Goal: Information Seeking & Learning: Learn about a topic

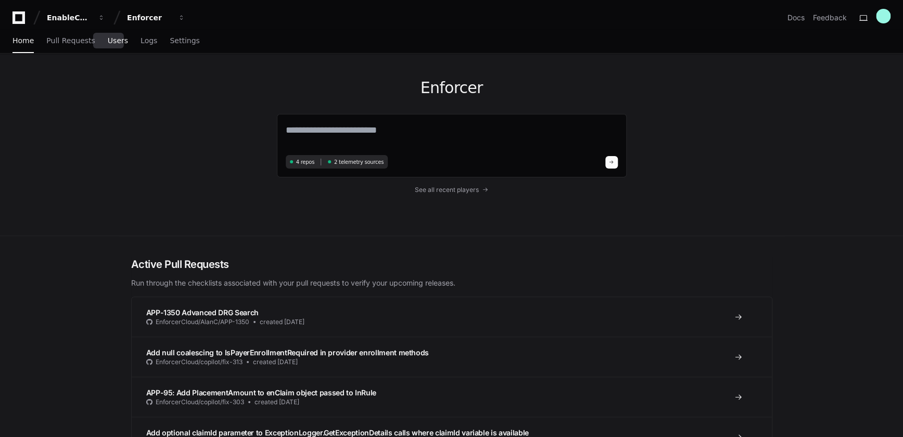
click at [108, 41] on span "Users" at bounding box center [118, 40] width 20 height 6
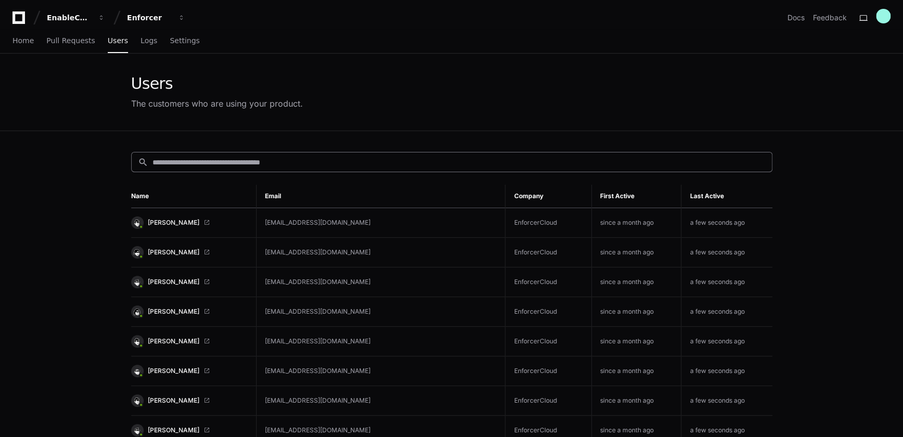
click at [218, 158] on input at bounding box center [458, 162] width 613 height 10
paste input "**********"
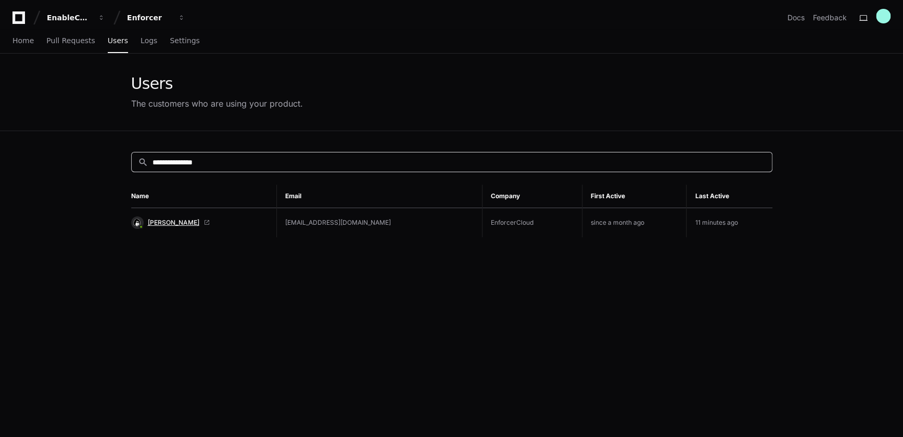
type input "**********"
click at [162, 224] on span "[PERSON_NAME]" at bounding box center [174, 223] width 52 height 8
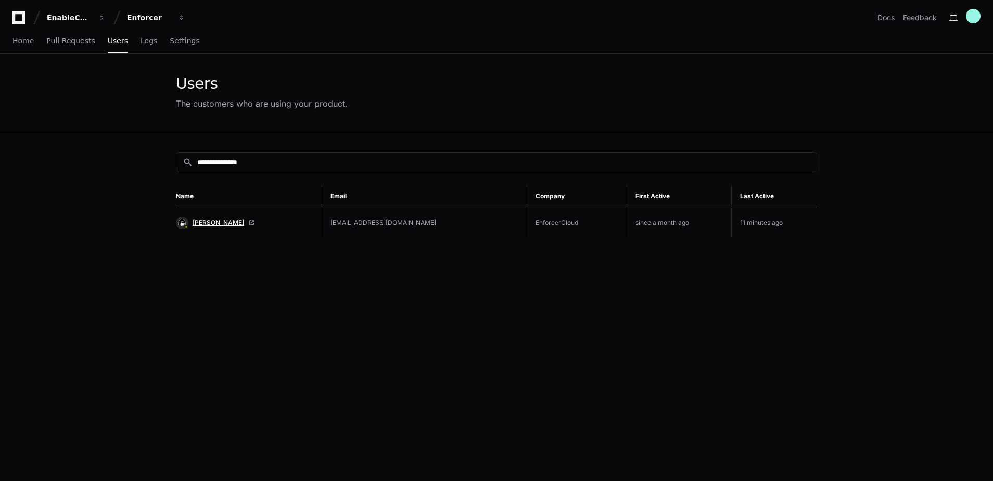
click at [223, 224] on span "[PERSON_NAME]" at bounding box center [219, 223] width 52 height 8
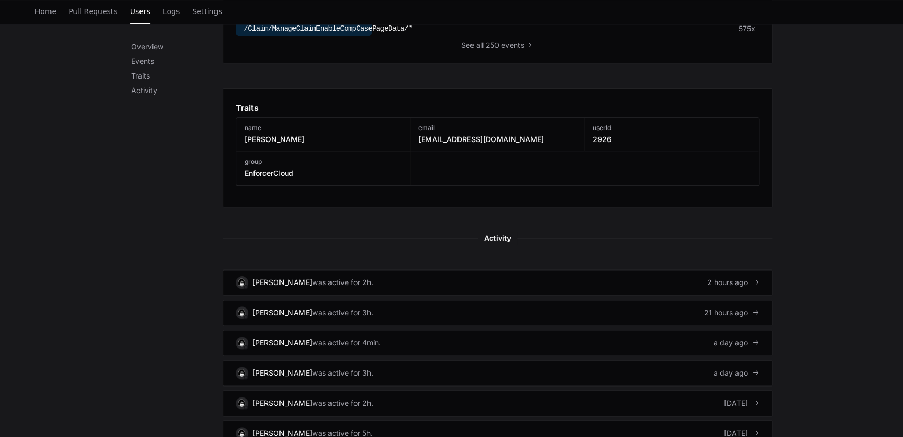
scroll to position [520, 0]
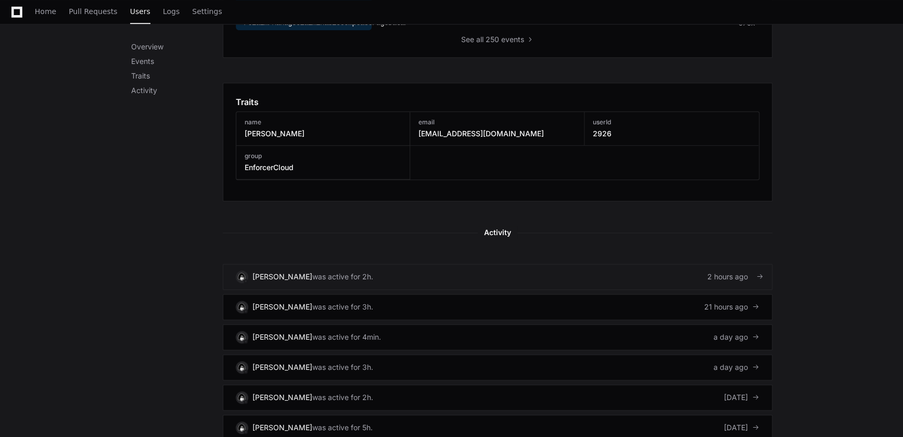
click at [349, 273] on div "was active for 2h." at bounding box center [342, 277] width 61 height 10
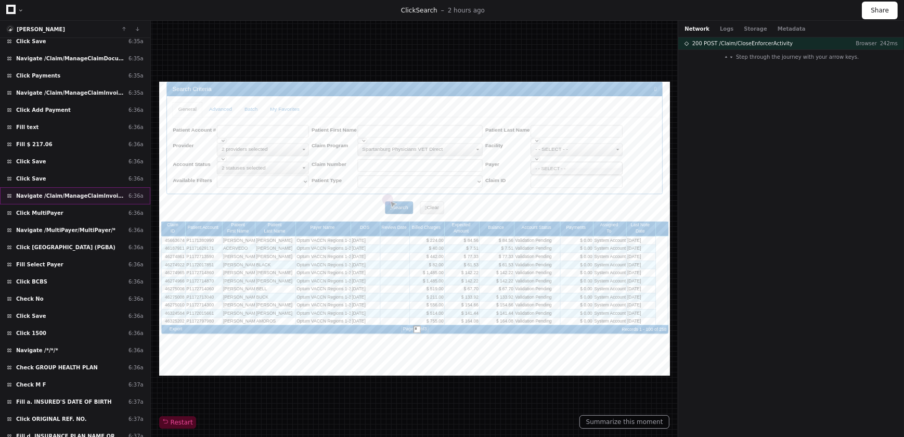
scroll to position [608, 0]
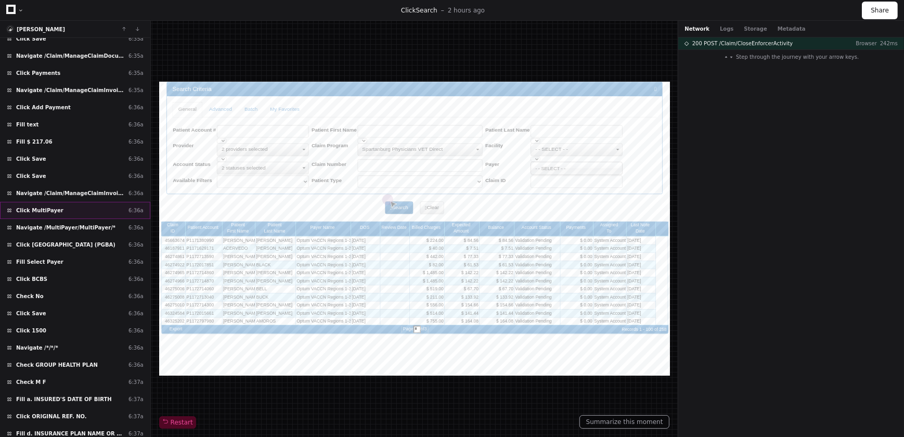
click at [91, 203] on div "Click MultiPayer 6:36a" at bounding box center [75, 210] width 150 height 17
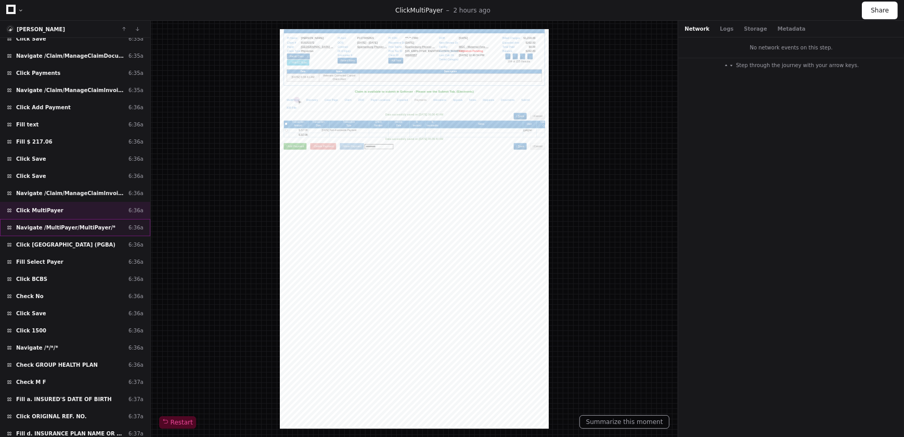
click at [44, 224] on span "Navigate /MultiPayer/MultiPayer/*" at bounding box center [65, 228] width 99 height 8
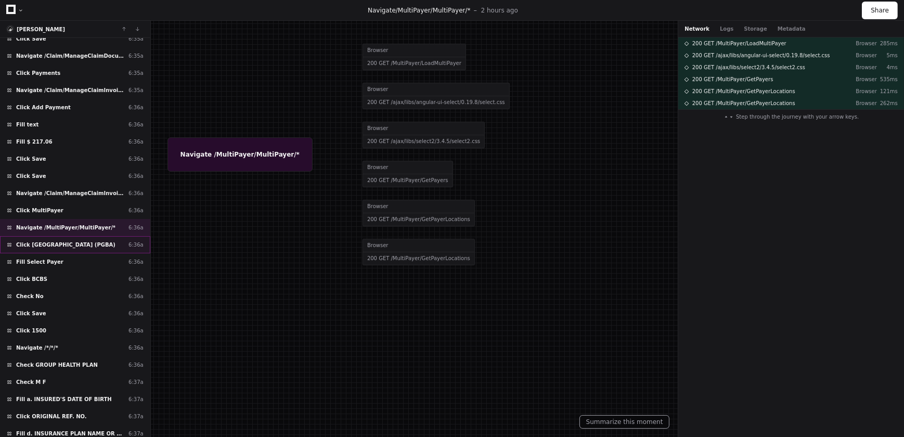
click at [58, 244] on div "Click Tricare East Region (PGBA) 6:36a" at bounding box center [75, 244] width 150 height 17
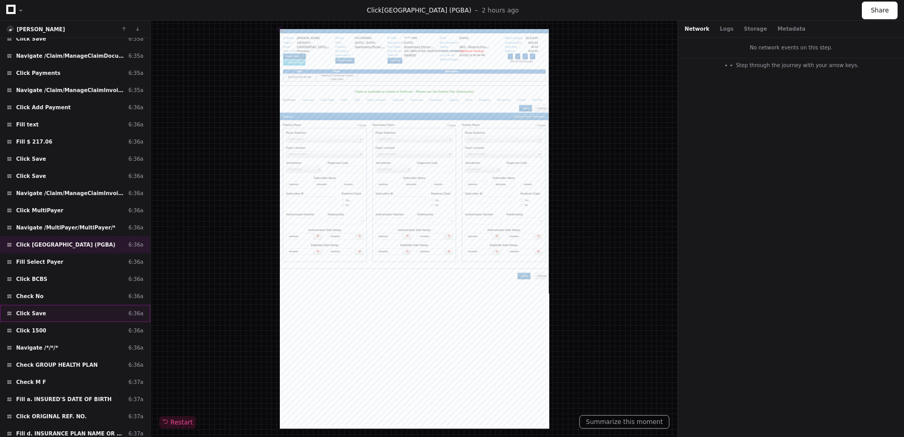
scroll to position [656, 0]
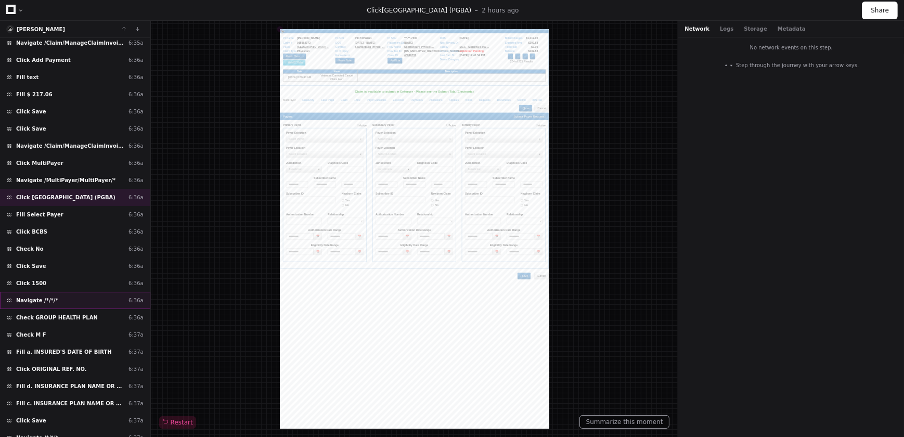
click at [71, 293] on div "Navigate /*/*/* 6:36a" at bounding box center [75, 300] width 150 height 17
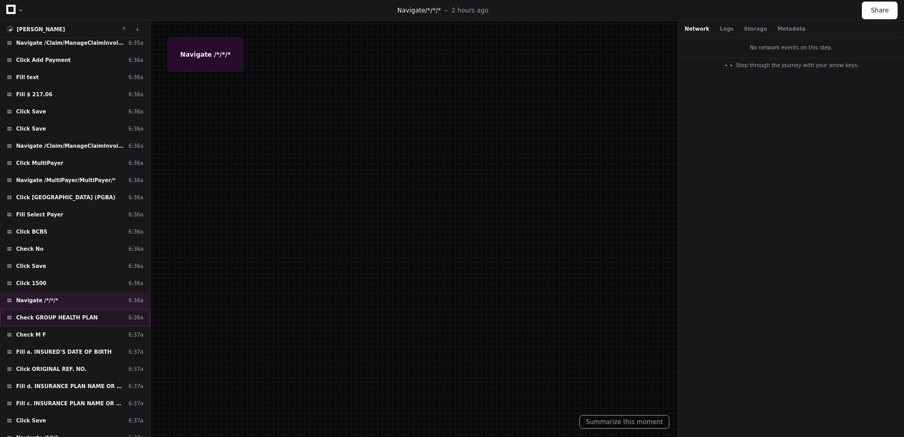
click at [83, 315] on span "Check GROUP HEALTH PLAN" at bounding box center [57, 318] width 82 height 8
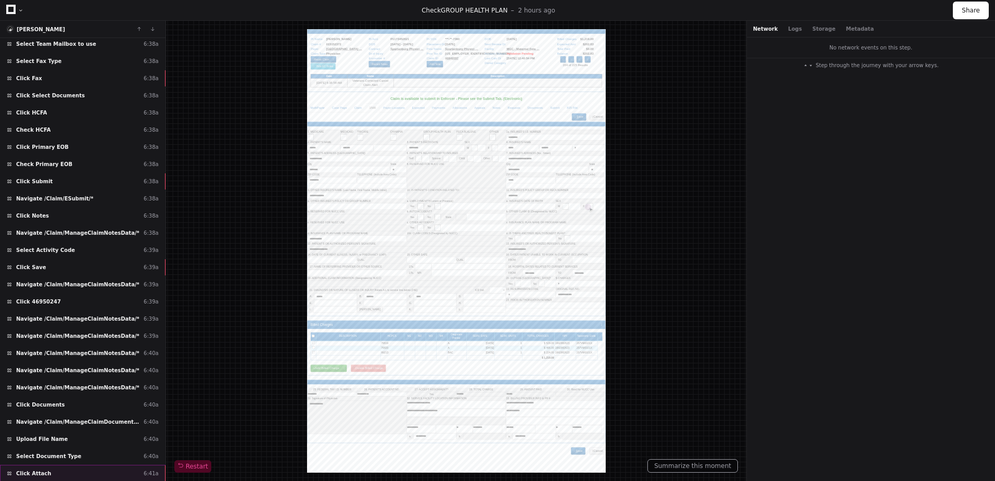
scroll to position [1410, 0]
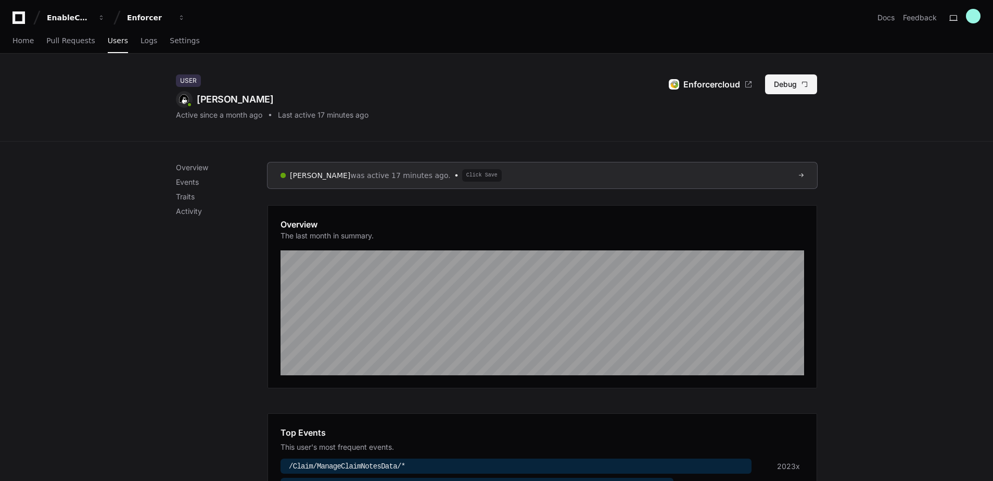
click at [784, 79] on button "Debug" at bounding box center [791, 84] width 52 height 20
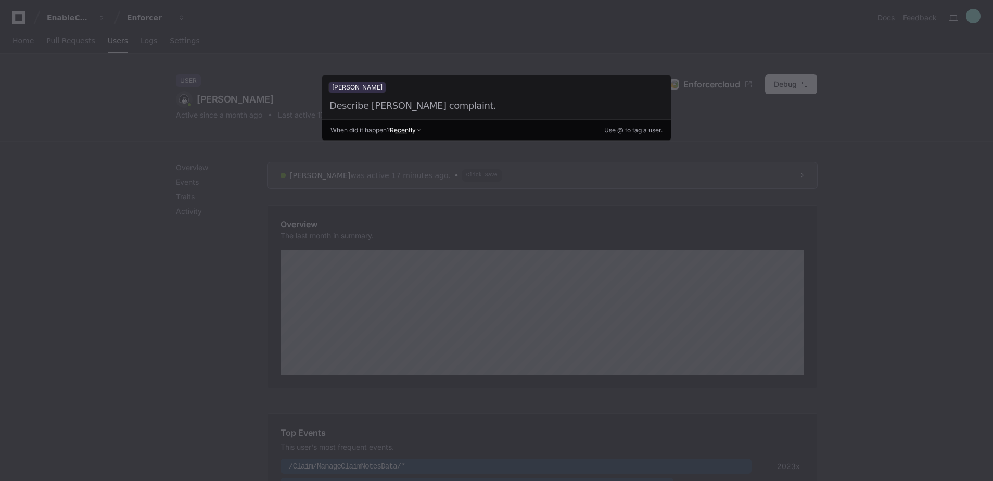
click at [435, 104] on div at bounding box center [484, 105] width 312 height 15
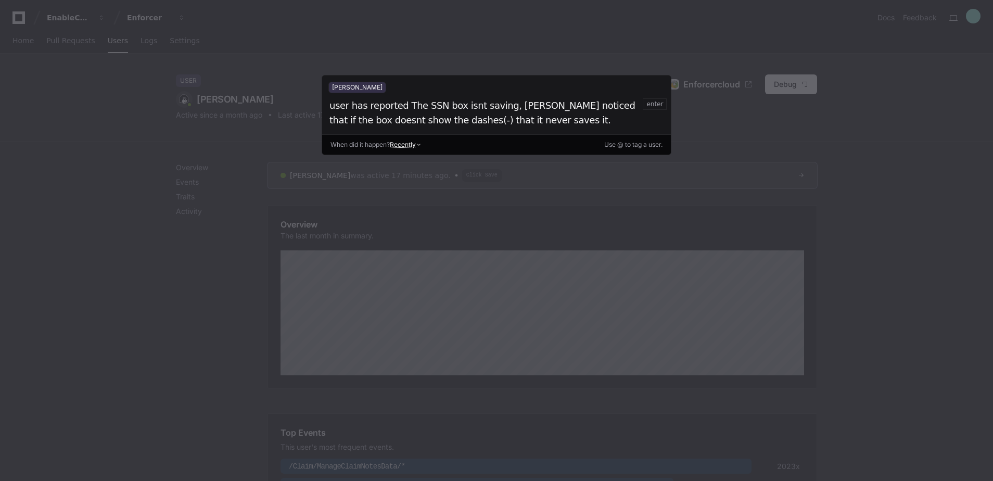
click at [503, 102] on div "**********" at bounding box center [485, 112] width 314 height 29
click at [513, 120] on div "**********" at bounding box center [485, 112] width 314 height 29
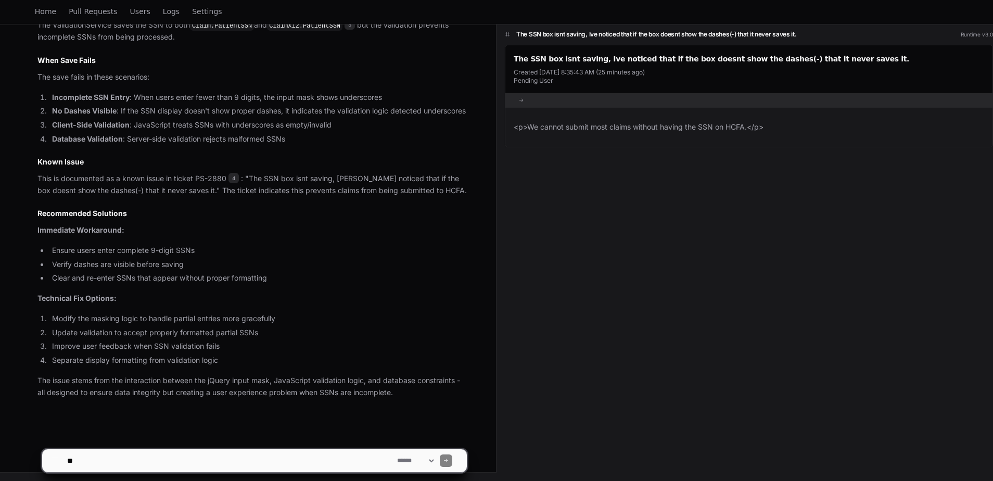
scroll to position [946, 0]
click at [110, 457] on textarea at bounding box center [230, 460] width 330 height 23
type textarea "**********"
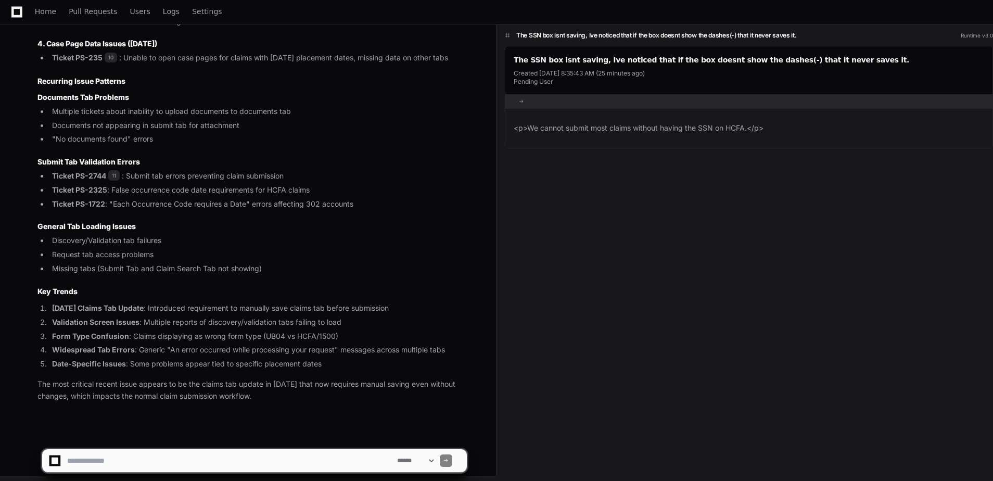
scroll to position [1953, 0]
click at [170, 463] on textarea at bounding box center [230, 460] width 330 height 23
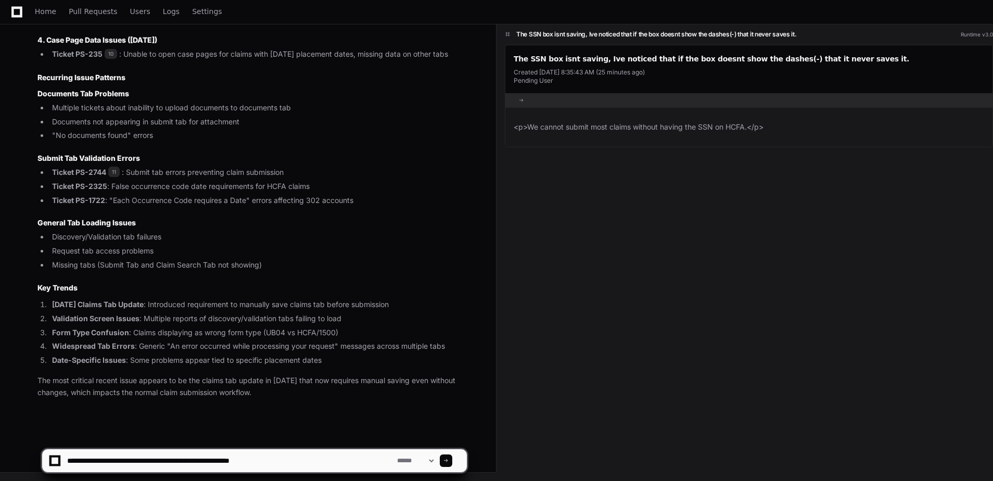
type textarea "**********"
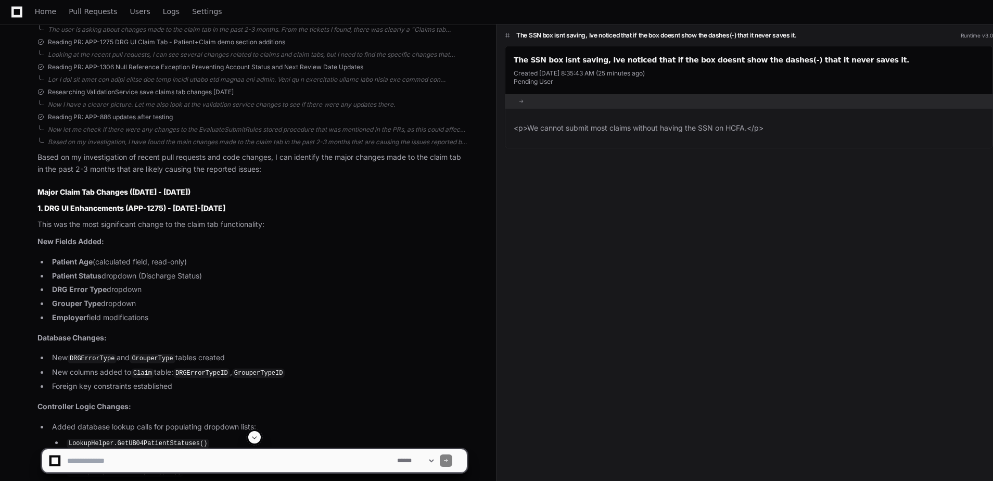
scroll to position [2449, 0]
click at [149, 465] on textarea at bounding box center [230, 460] width 330 height 23
type textarea "**********"
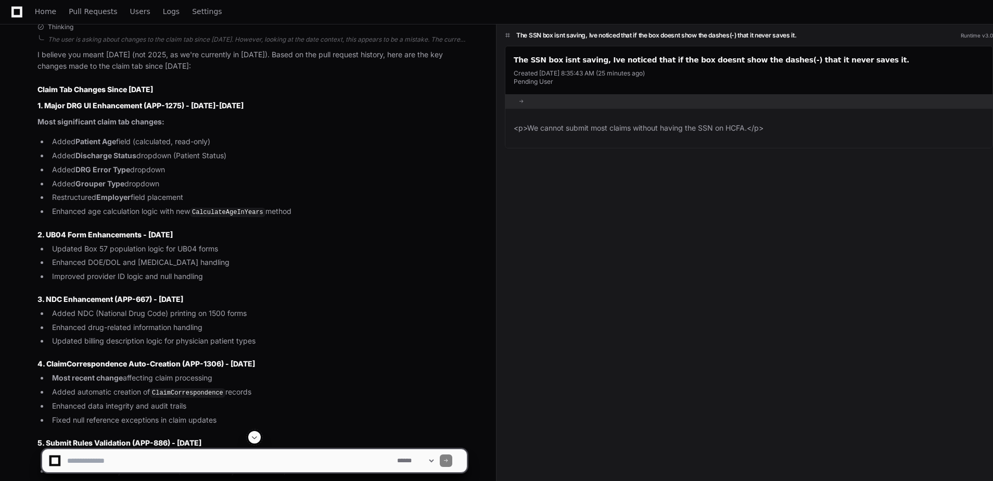
scroll to position [4079, 0]
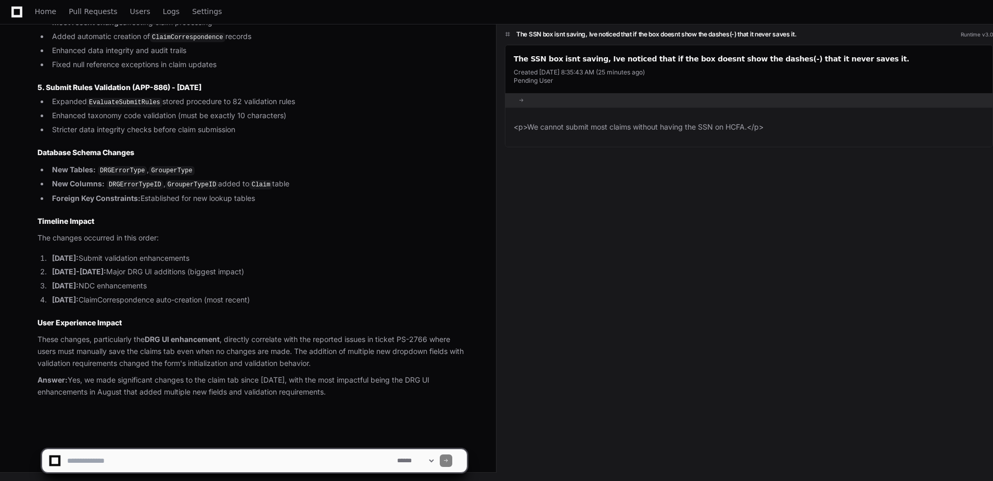
click at [207, 458] on textarea at bounding box center [230, 460] width 330 height 23
type textarea "**********"
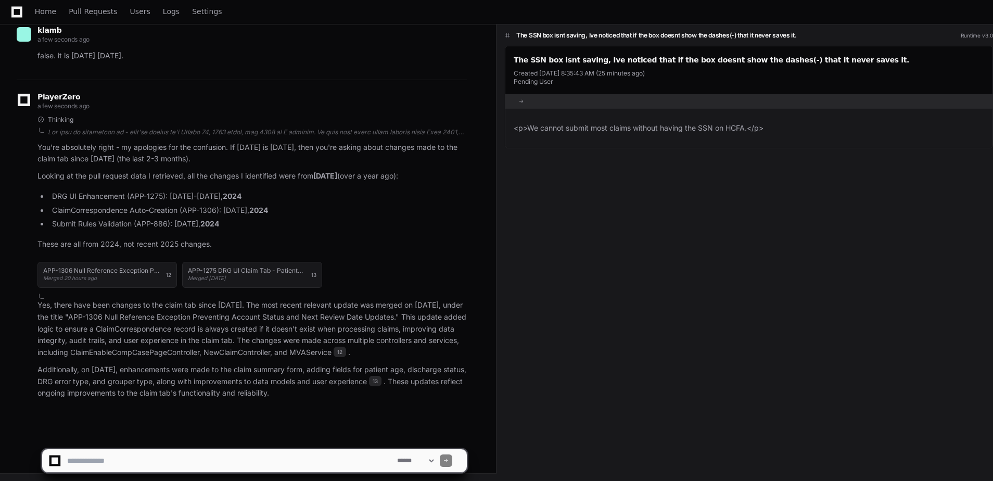
scroll to position [4483, 0]
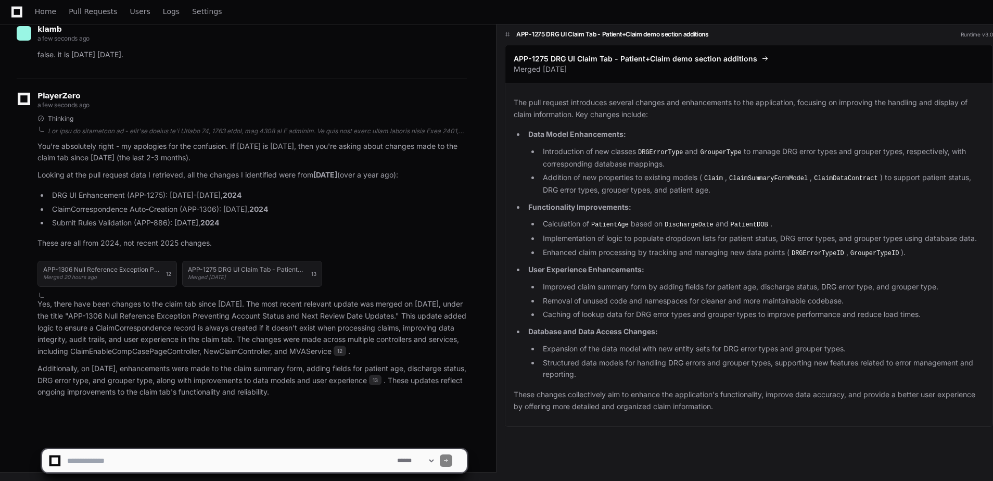
click at [96, 464] on textarea at bounding box center [230, 460] width 330 height 23
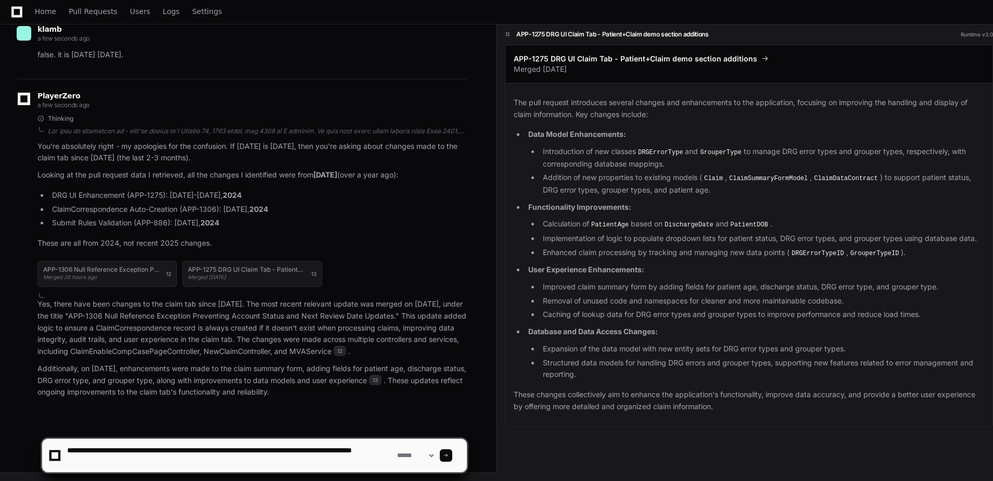
type textarea "**********"
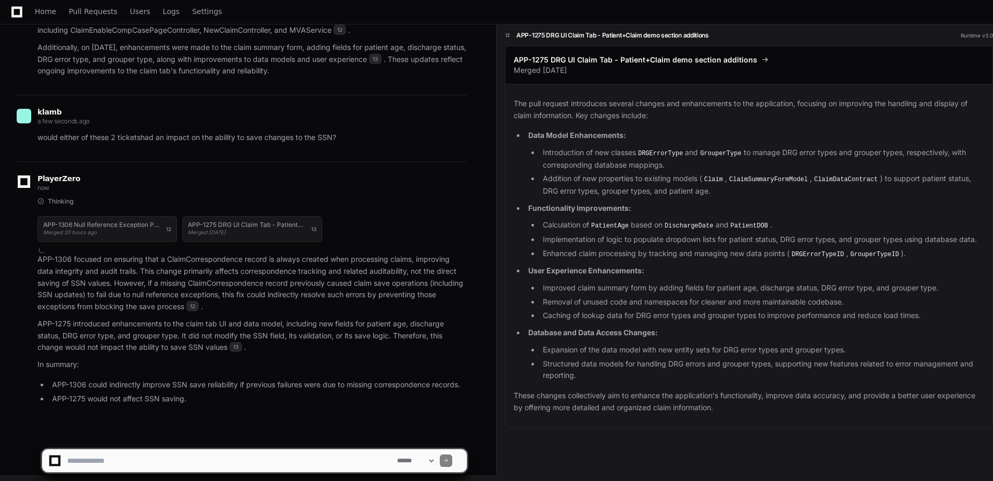
scroll to position [4807, 0]
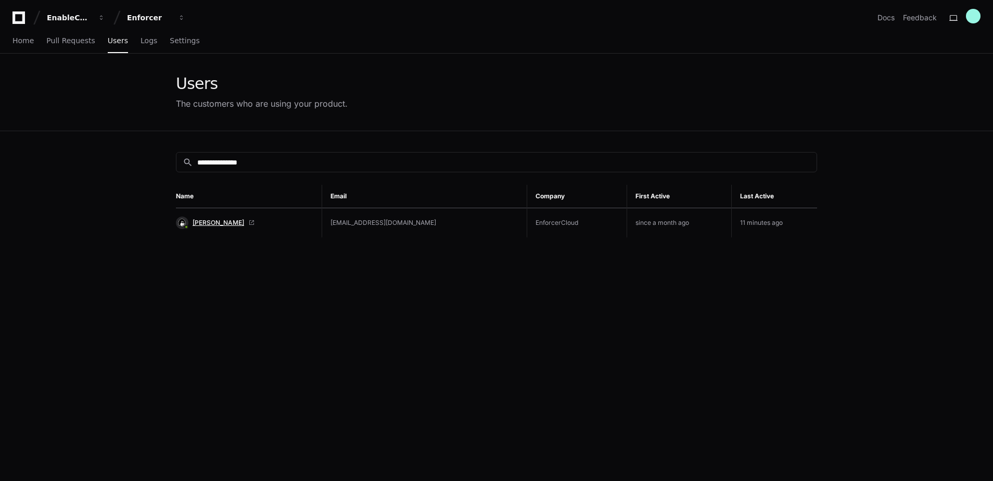
click at [219, 225] on span "[PERSON_NAME]" at bounding box center [219, 223] width 52 height 8
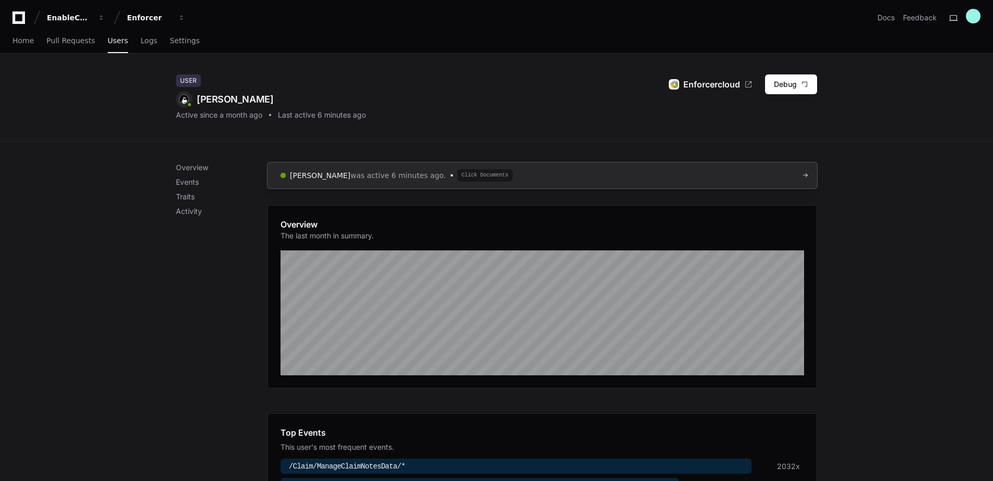
click at [388, 177] on span "was active 6 minutes ago." at bounding box center [398, 175] width 96 height 10
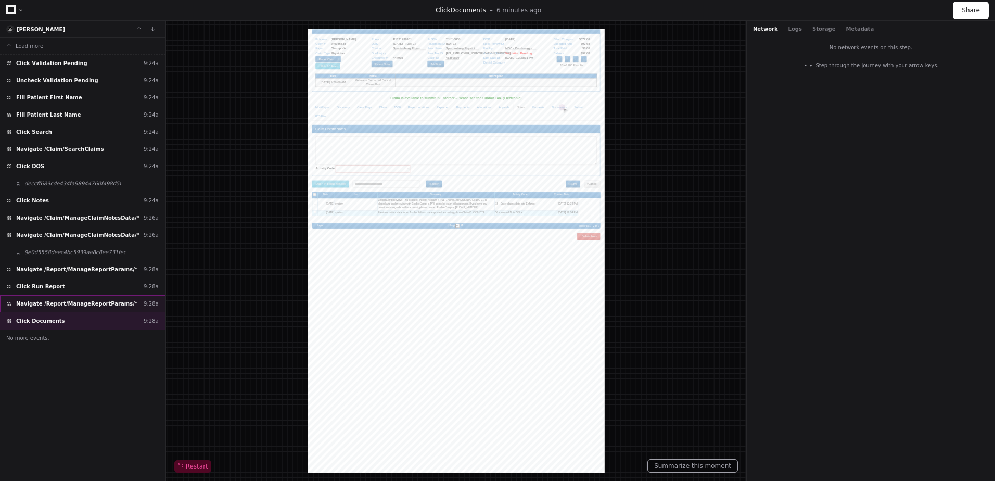
click at [76, 304] on span "Navigate /Report/ManageReportParams/*" at bounding box center [76, 304] width 121 height 8
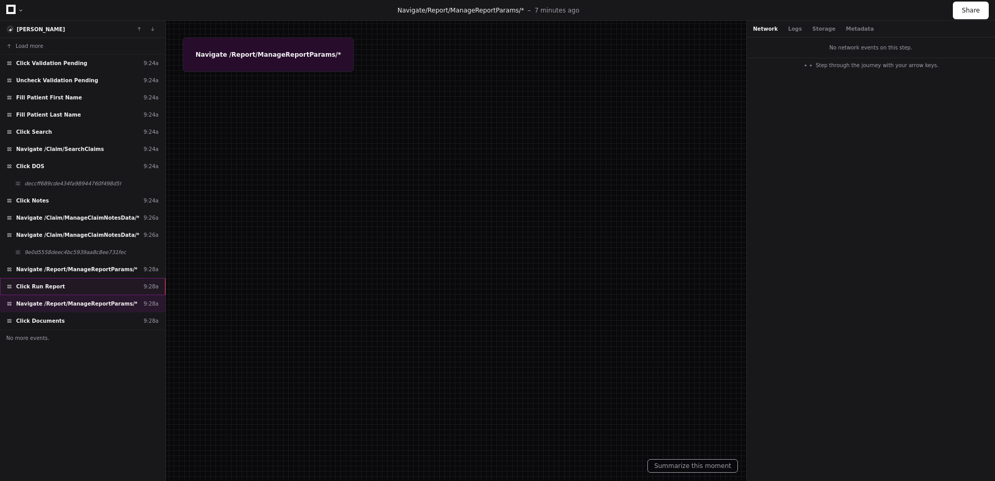
click at [33, 284] on span "Click Run Report" at bounding box center [40, 287] width 49 height 8
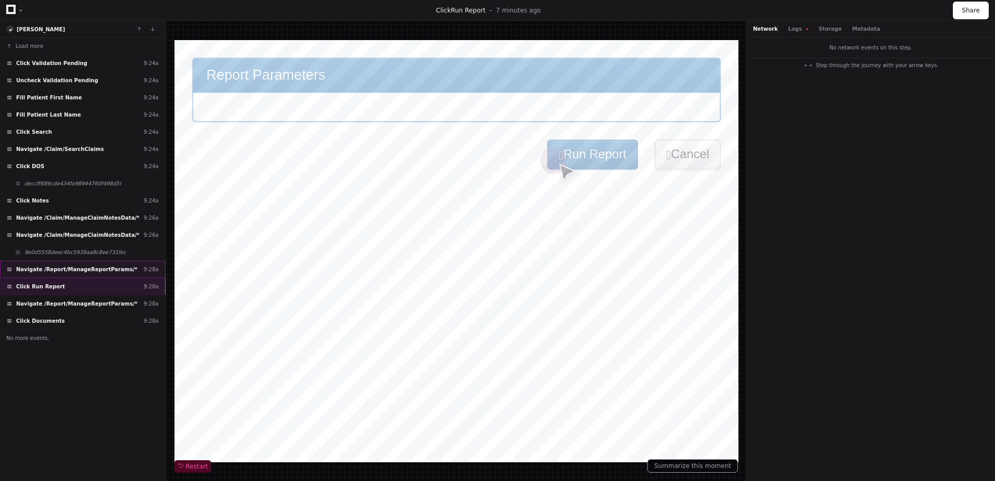
click at [45, 266] on span "Navigate /Report/ManageReportParams/*" at bounding box center [76, 269] width 121 height 8
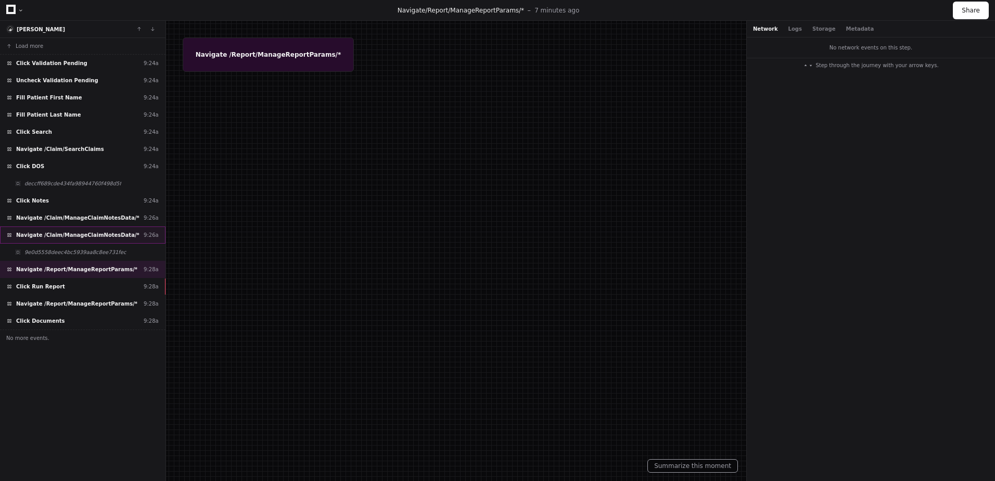
click at [63, 239] on div "Navigate /Claim/ManageClaimNotesData/* 9:26a" at bounding box center [82, 234] width 165 height 17
click at [63, 255] on span "9e0d5558deec4bc5939aa8c8ee731fec" at bounding box center [75, 252] width 102 height 8
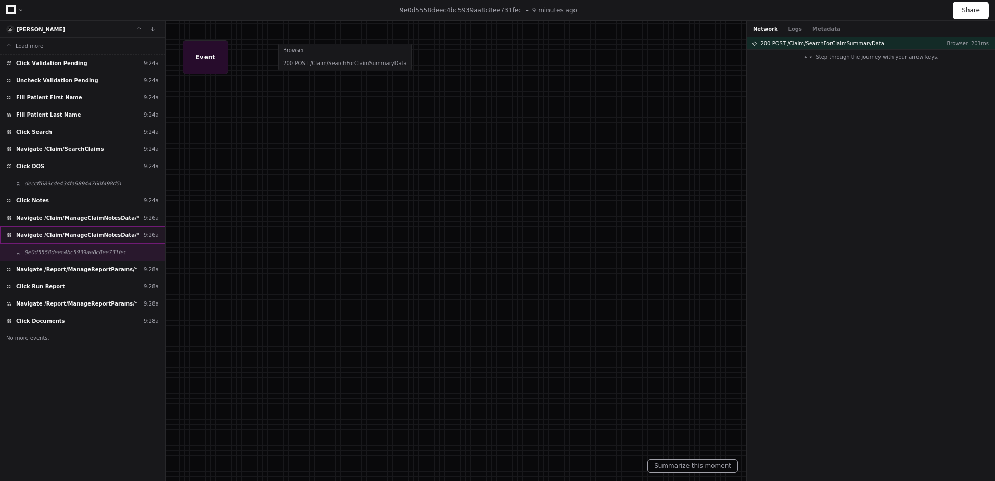
click at [62, 236] on span "Navigate /Claim/ManageClaimNotesData/*" at bounding box center [77, 235] width 123 height 8
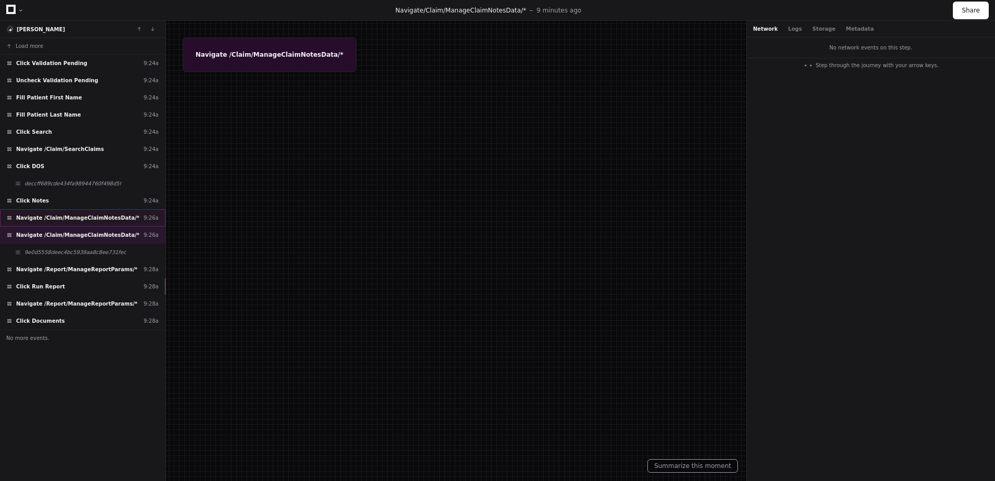
click at [57, 215] on span "Navigate /Claim/ManageClaimNotesData/*" at bounding box center [77, 218] width 123 height 8
click at [87, 198] on div "Click Notes 9:24a" at bounding box center [82, 200] width 165 height 17
